Goal: Information Seeking & Learning: Learn about a topic

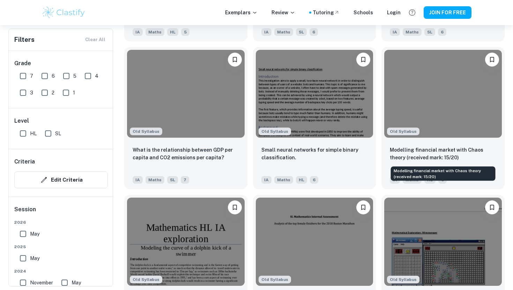
scroll to position [2274, 0]
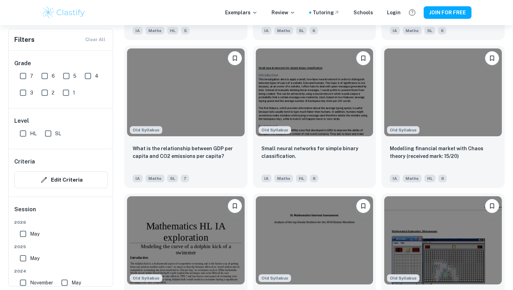
click at [23, 77] on input "7" at bounding box center [23, 76] width 14 height 14
checkbox input "true"
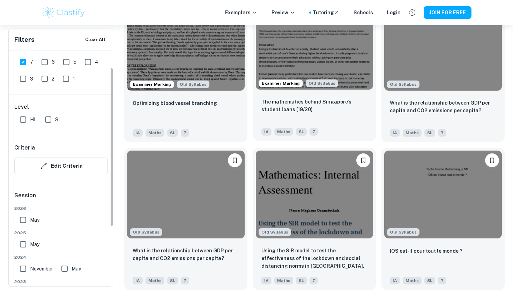
scroll to position [28, 0]
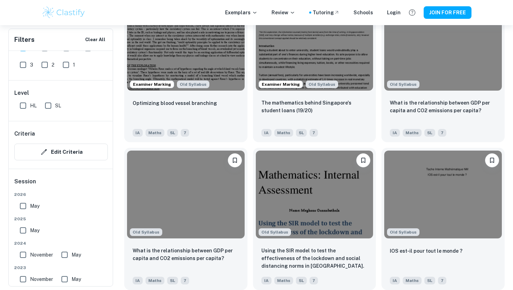
click at [378, 144] on div "Old Syllabus IOS est-il pour tout le monde ? IA Maths SL 7" at bounding box center [440, 216] width 129 height 148
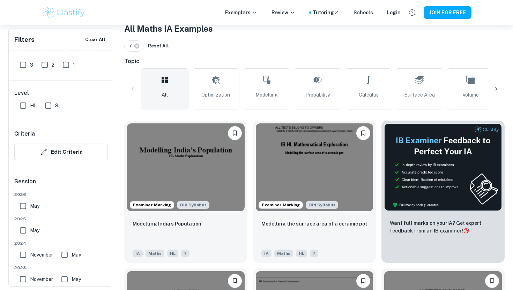
scroll to position [105, 0]
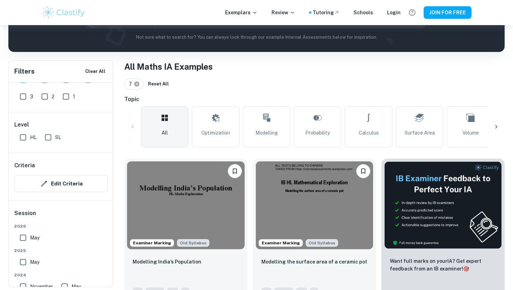
click at [135, 85] on icon at bounding box center [136, 84] width 5 height 5
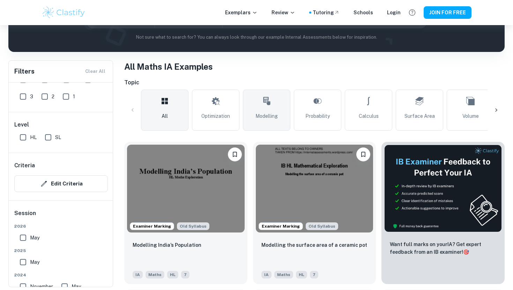
click at [262, 98] on icon at bounding box center [266, 101] width 8 height 17
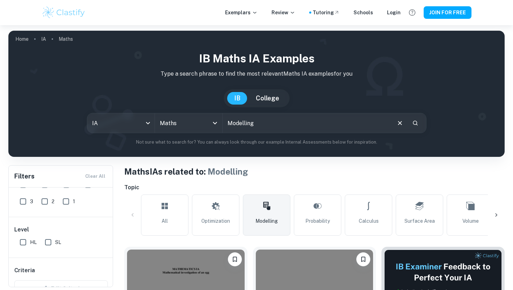
scroll to position [6, 0]
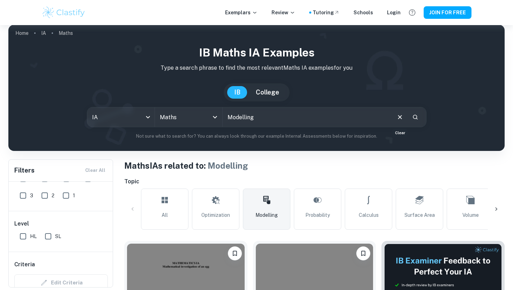
click at [400, 117] on icon "Clear" at bounding box center [400, 117] width 4 height 4
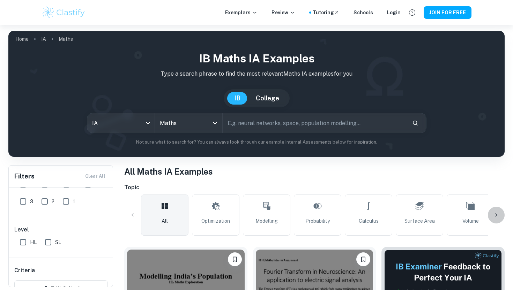
click at [496, 214] on icon at bounding box center [495, 215] width 7 height 7
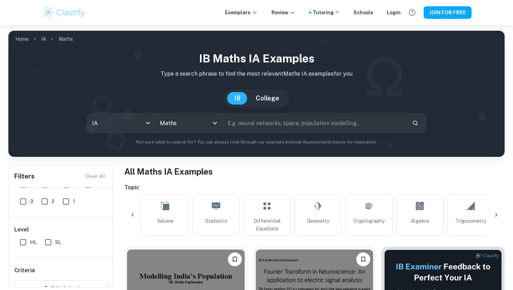
scroll to position [0, 327]
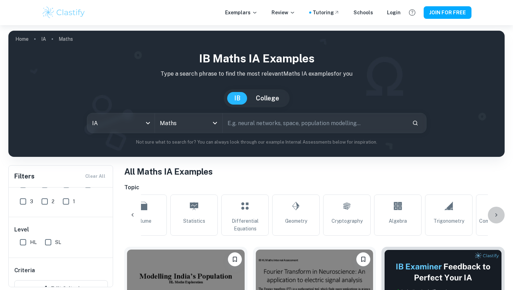
click at [496, 213] on icon at bounding box center [495, 215] width 7 height 7
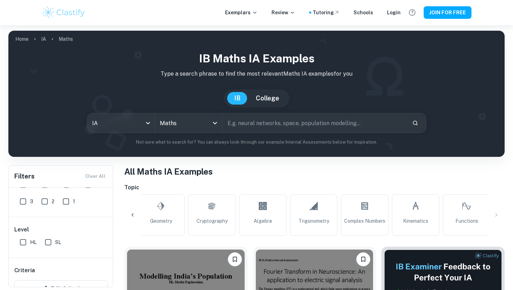
scroll to position [0, 515]
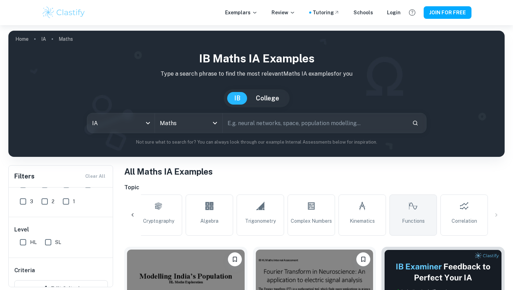
click at [424, 213] on link "Functions" at bounding box center [412, 215] width 47 height 41
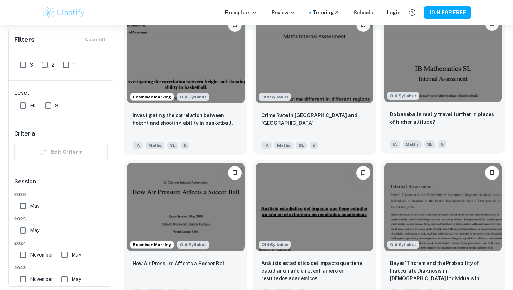
scroll to position [3936, 0]
